Goal: Task Accomplishment & Management: Manage account settings

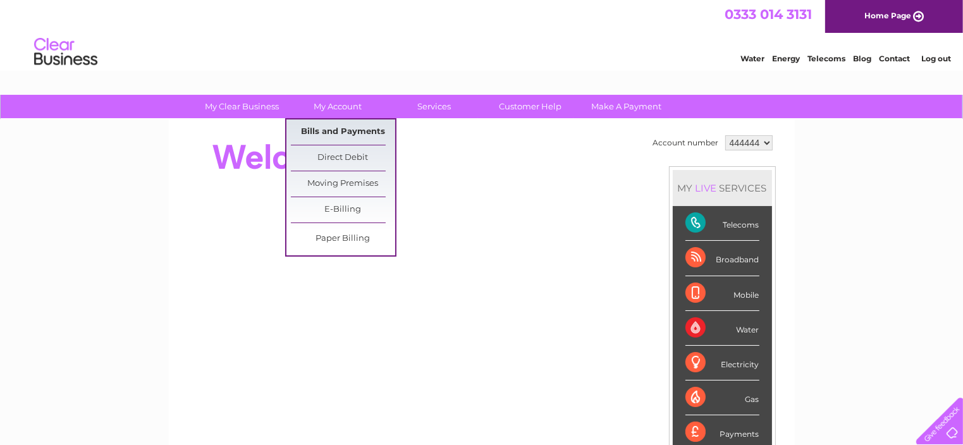
click at [329, 125] on link "Bills and Payments" at bounding box center [343, 131] width 104 height 25
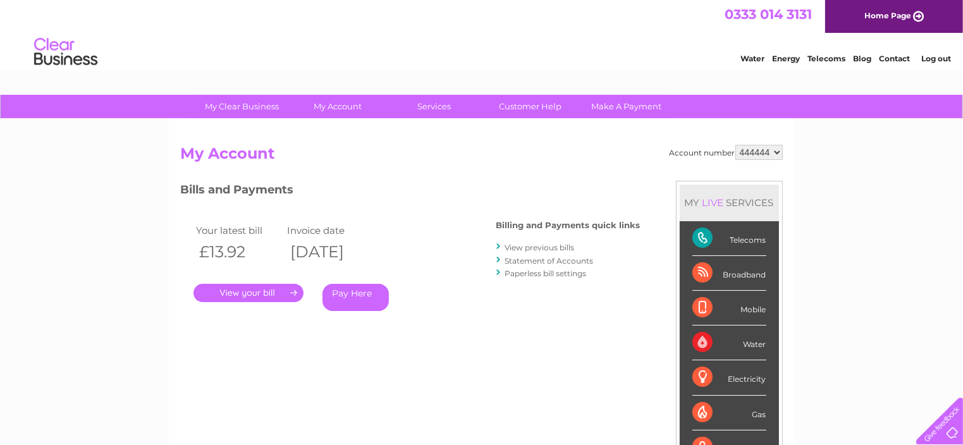
click at [256, 288] on link "." at bounding box center [248, 293] width 110 height 18
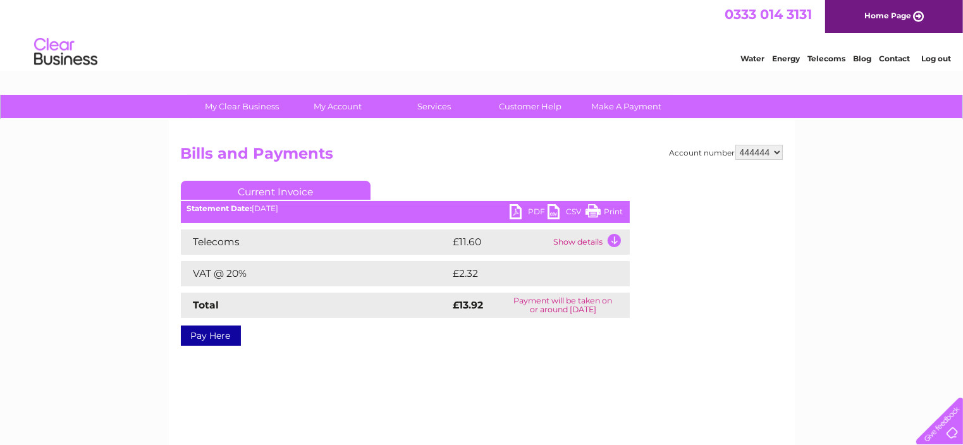
click at [611, 239] on td "Show details" at bounding box center [590, 241] width 79 height 25
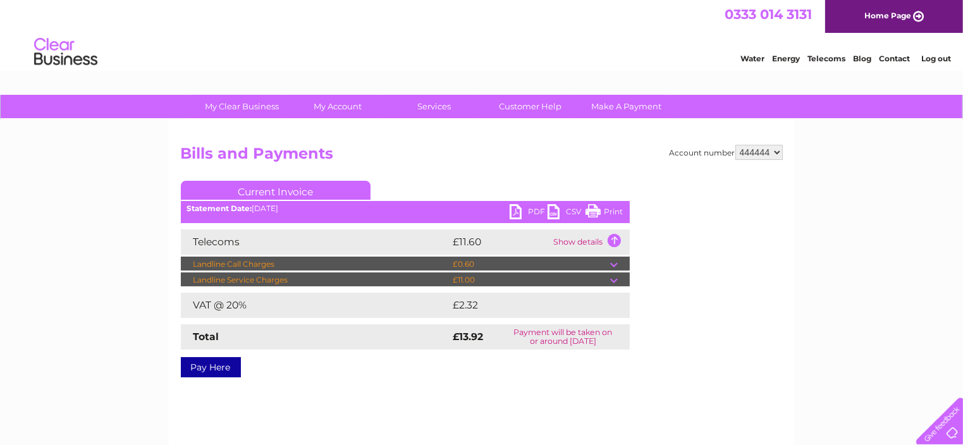
scroll to position [63, 0]
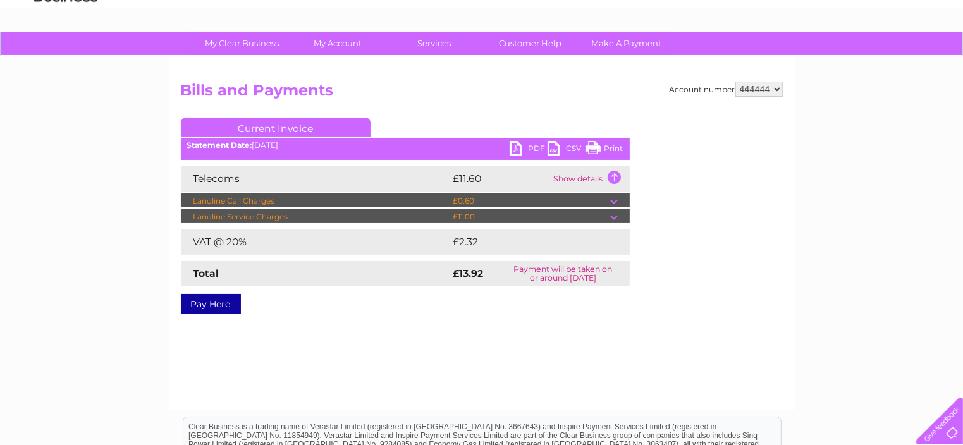
click at [589, 149] on link "Print" at bounding box center [604, 150] width 38 height 18
